Goal: Task Accomplishment & Management: Use online tool/utility

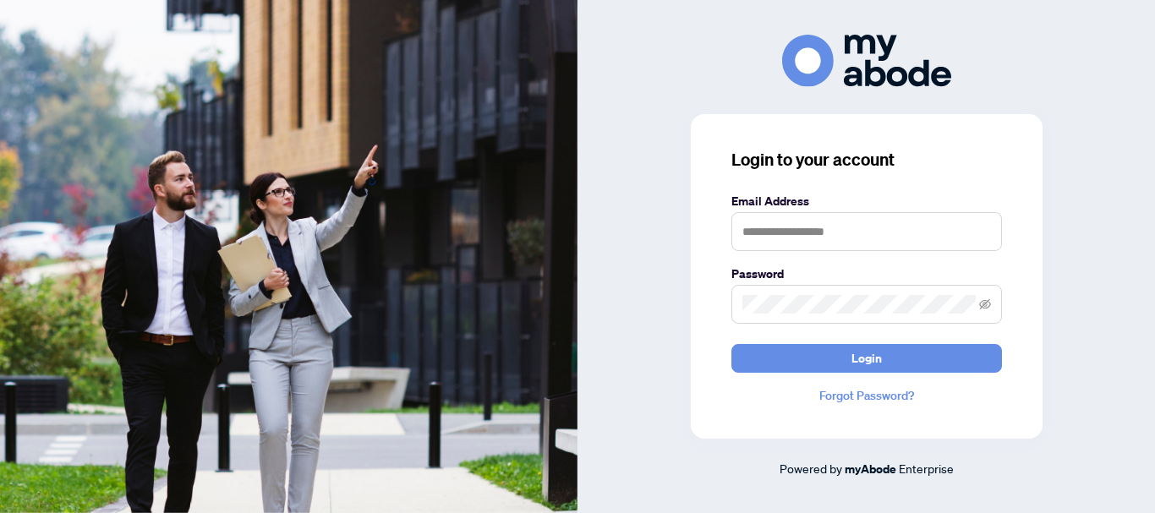
click at [798, 207] on label "Email Address" at bounding box center [867, 201] width 271 height 19
click at [798, 224] on input "text" at bounding box center [867, 231] width 271 height 39
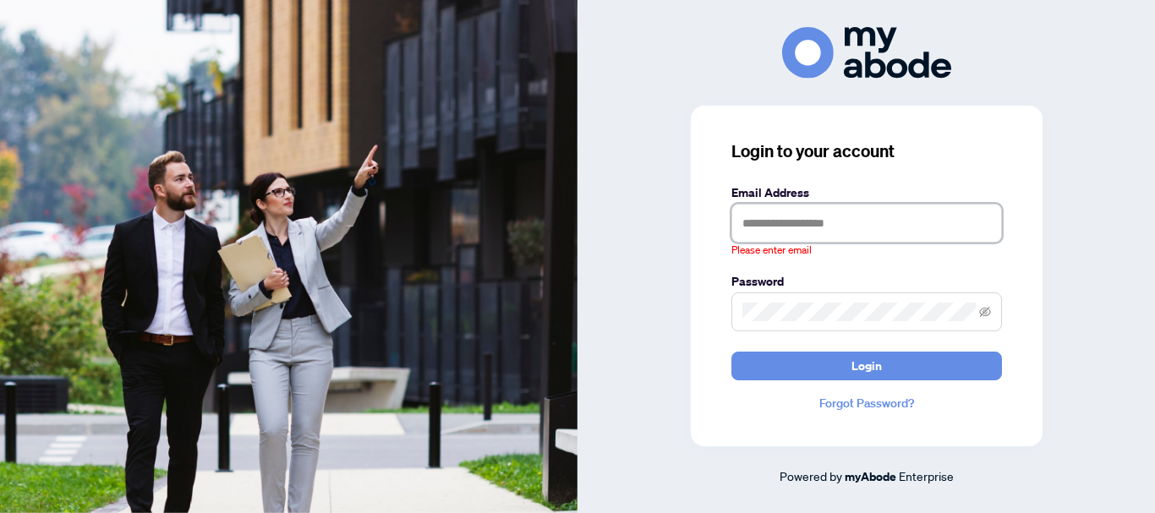
type input "**********"
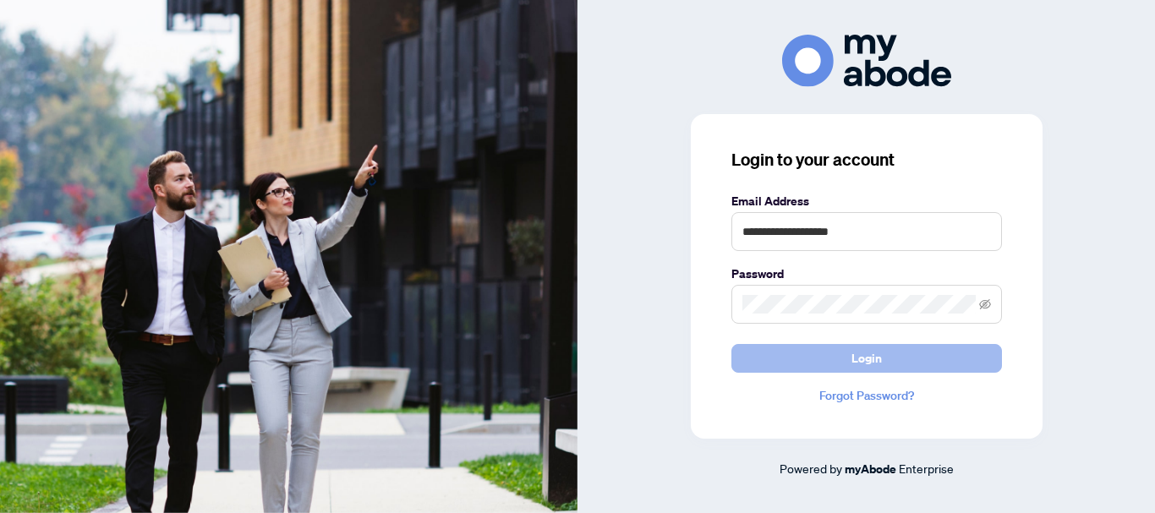
click at [860, 362] on span "Login" at bounding box center [867, 358] width 30 height 27
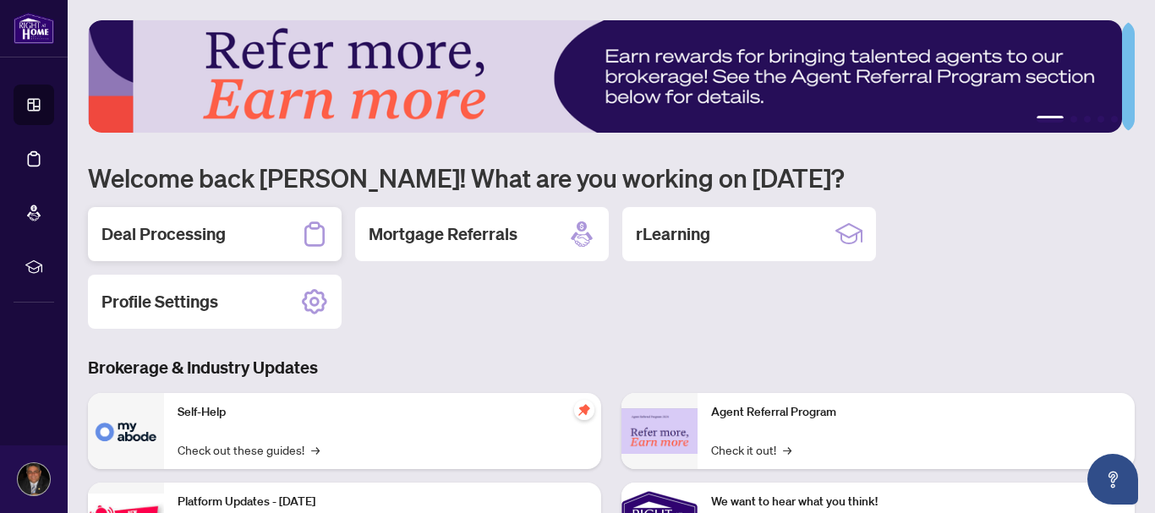
click at [202, 222] on h2 "Deal Processing" at bounding box center [164, 234] width 124 height 24
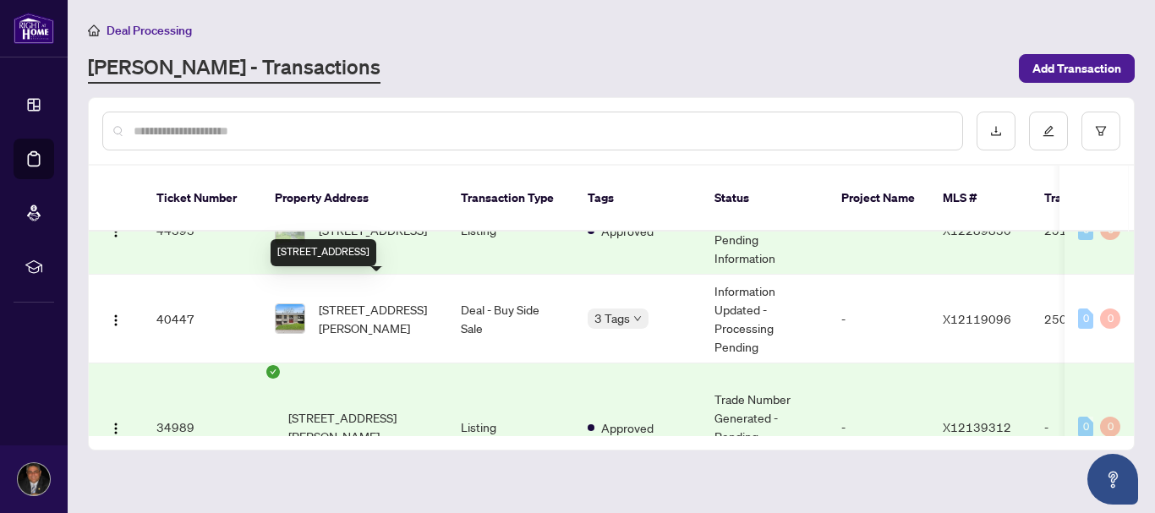
scroll to position [163, 0]
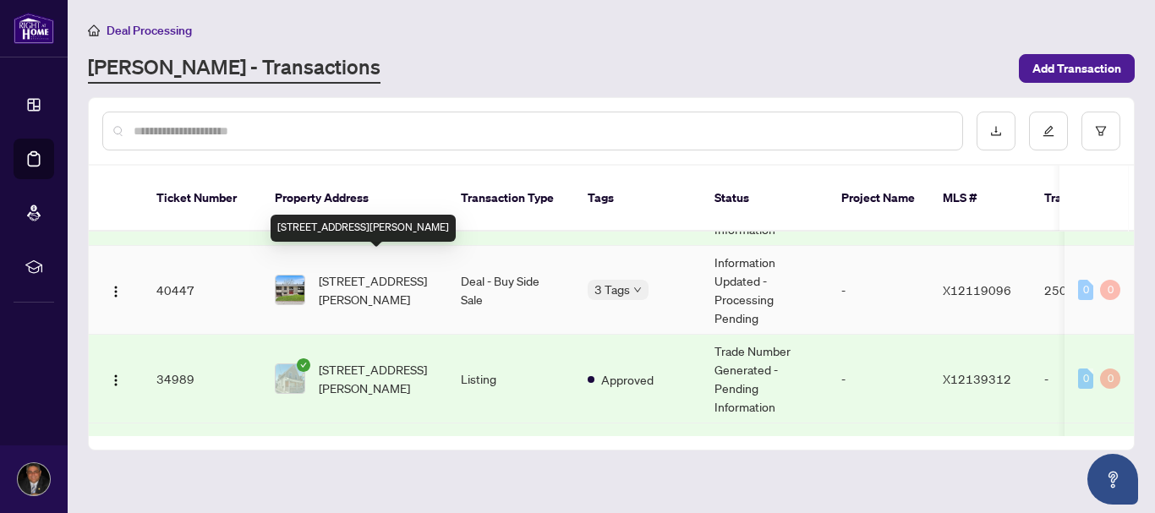
click at [386, 272] on span "[STREET_ADDRESS][PERSON_NAME]" at bounding box center [376, 290] width 115 height 37
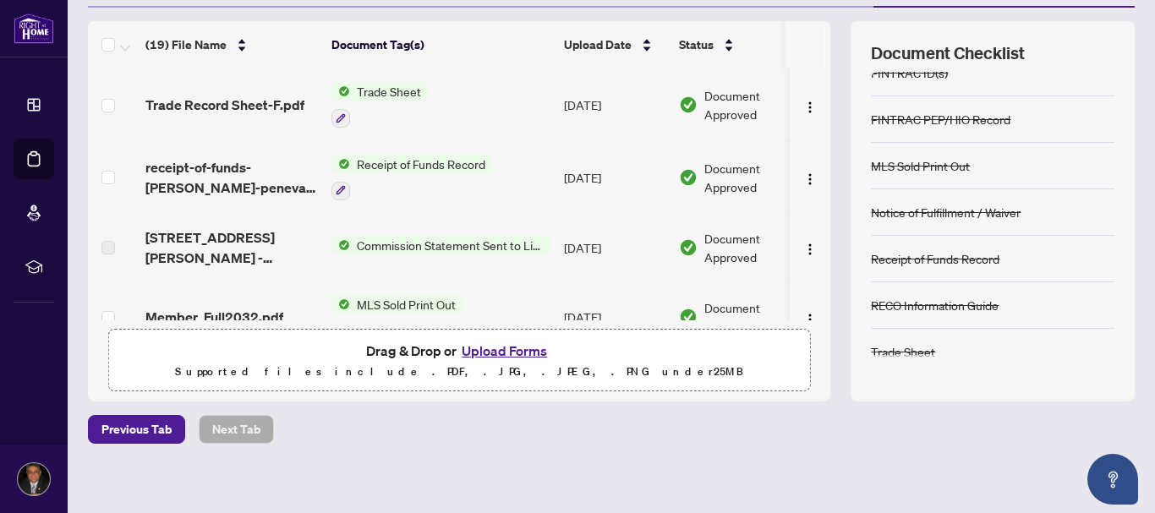
scroll to position [221, 0]
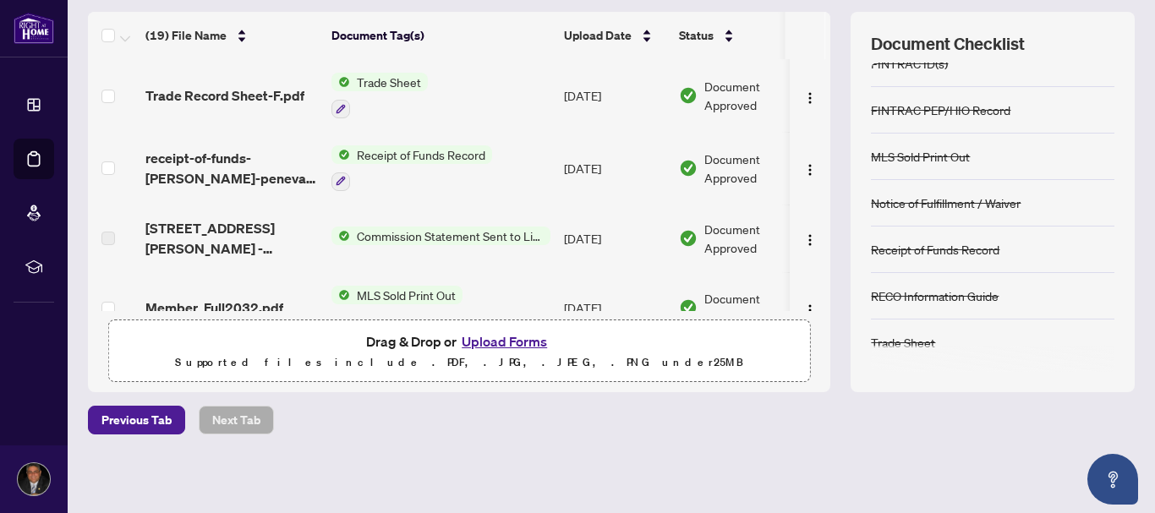
click at [1050, 255] on div "Receipt of Funds Record" at bounding box center [993, 250] width 244 height 47
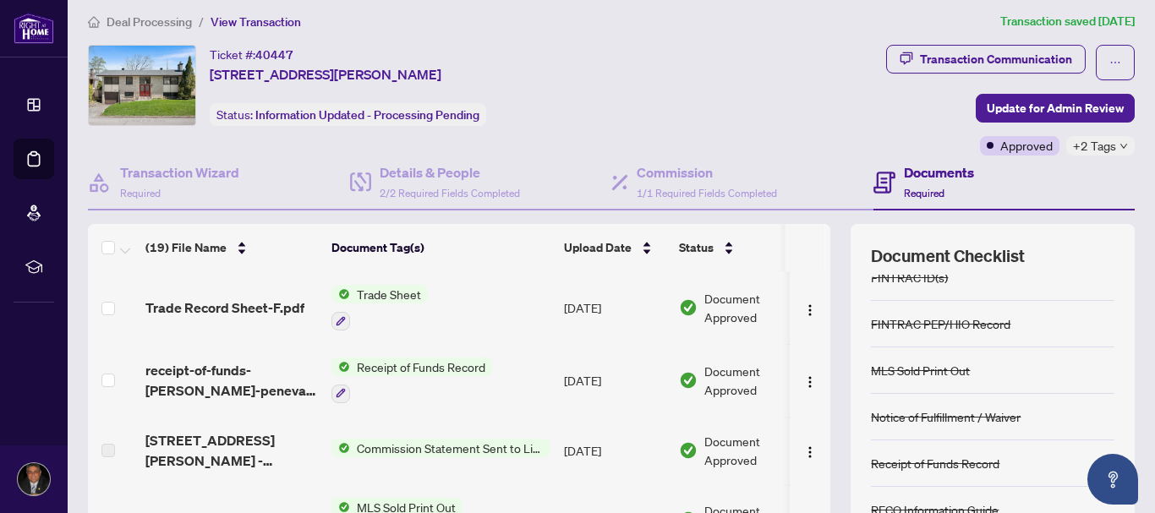
scroll to position [0, 0]
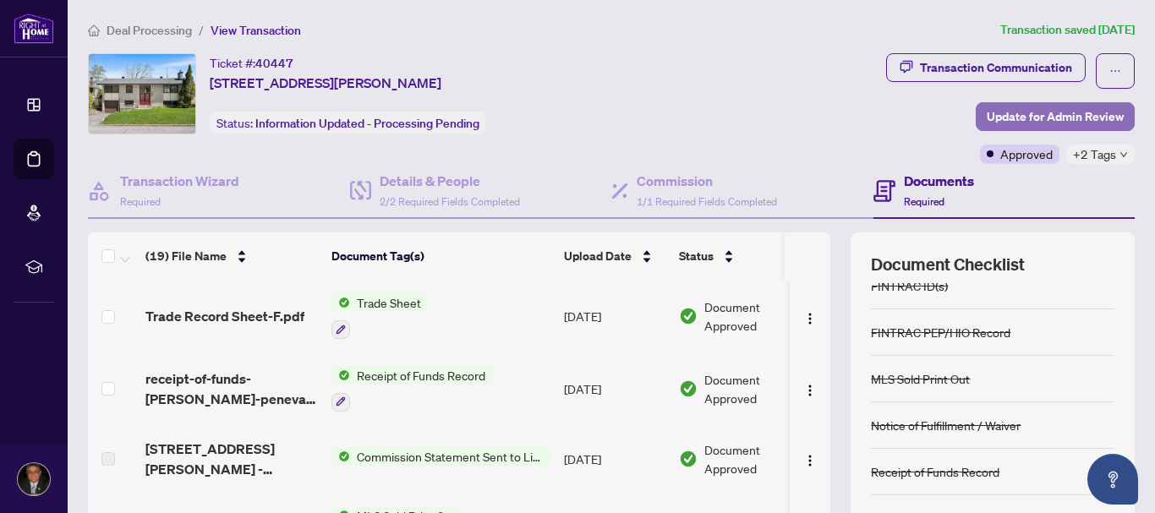
click at [1062, 113] on span "Update for Admin Review" at bounding box center [1055, 116] width 137 height 27
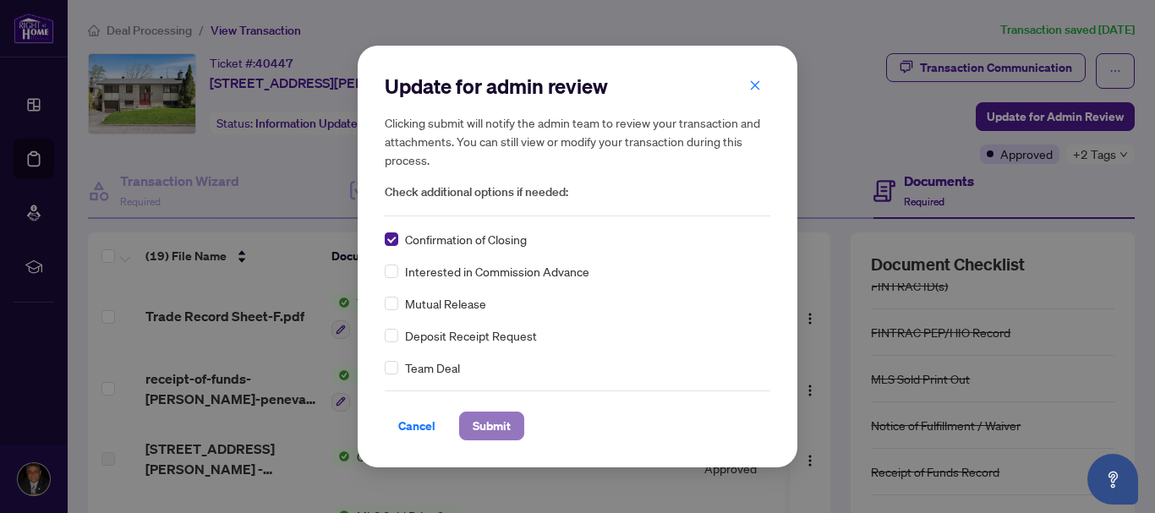
click at [500, 424] on span "Submit" at bounding box center [492, 426] width 38 height 27
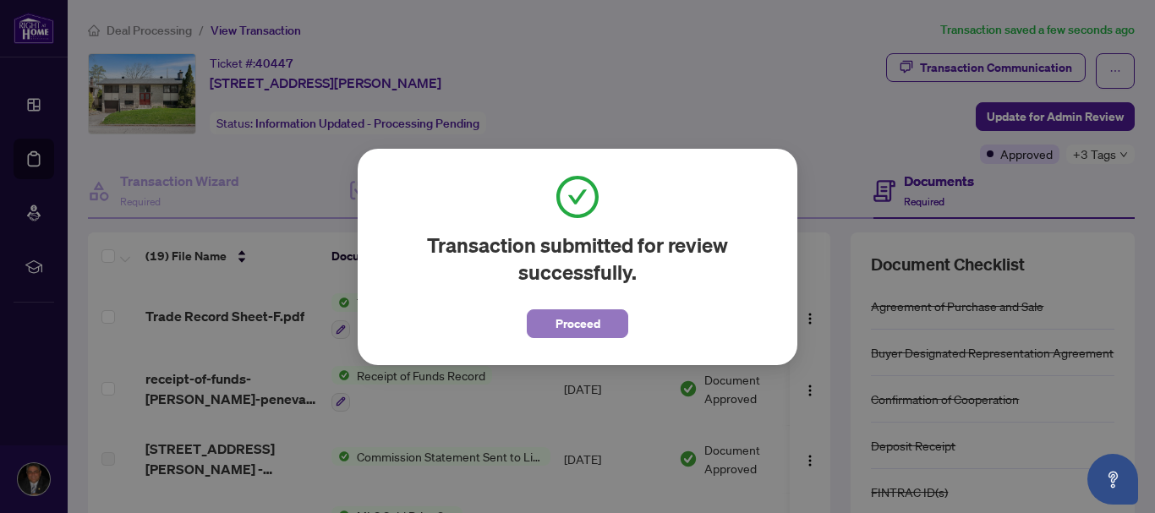
click at [601, 321] on button "Proceed" at bounding box center [578, 324] width 102 height 29
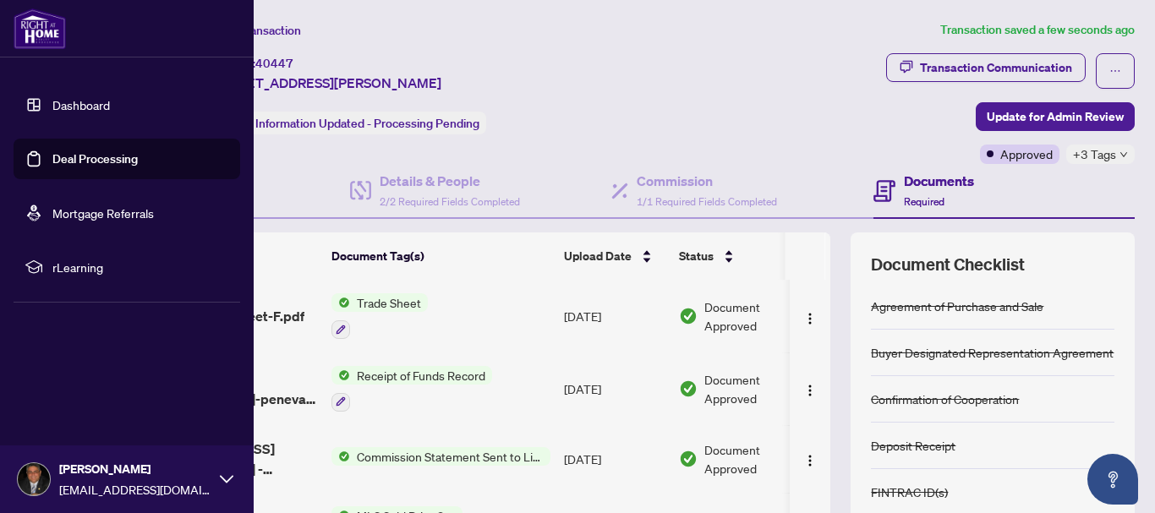
click at [96, 97] on link "Dashboard" at bounding box center [81, 104] width 58 height 15
